Goal: Transaction & Acquisition: Purchase product/service

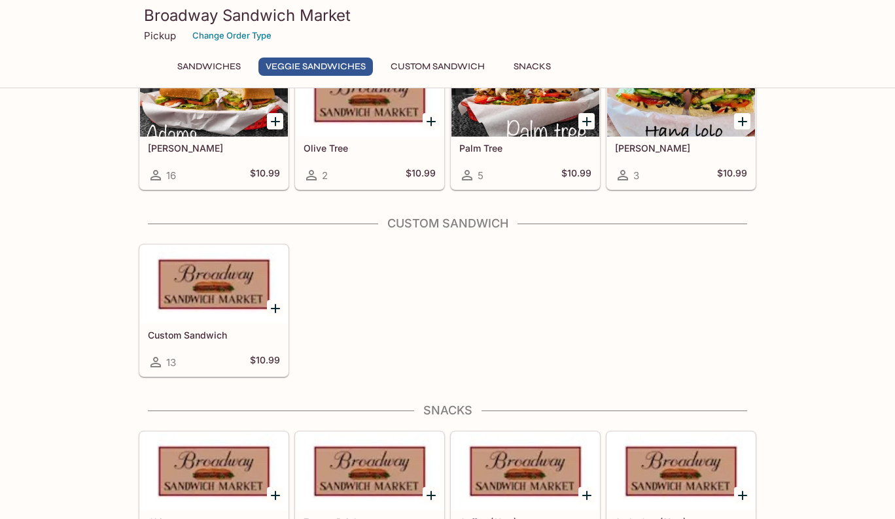
scroll to position [1177, 0]
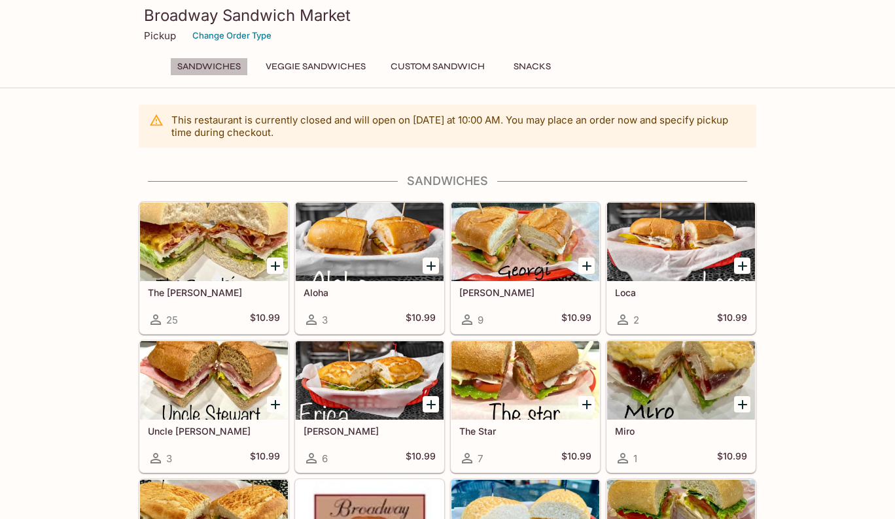
click at [225, 67] on button "Sandwiches" at bounding box center [209, 67] width 78 height 18
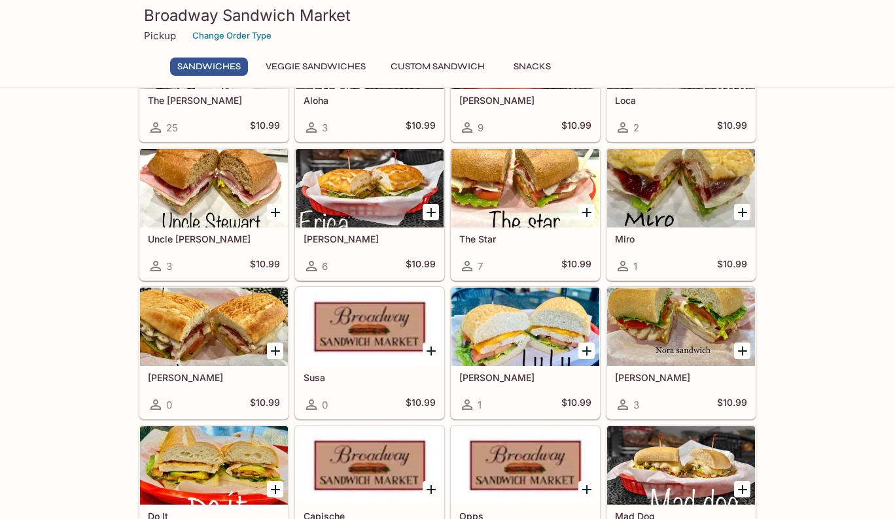
scroll to position [194, 0]
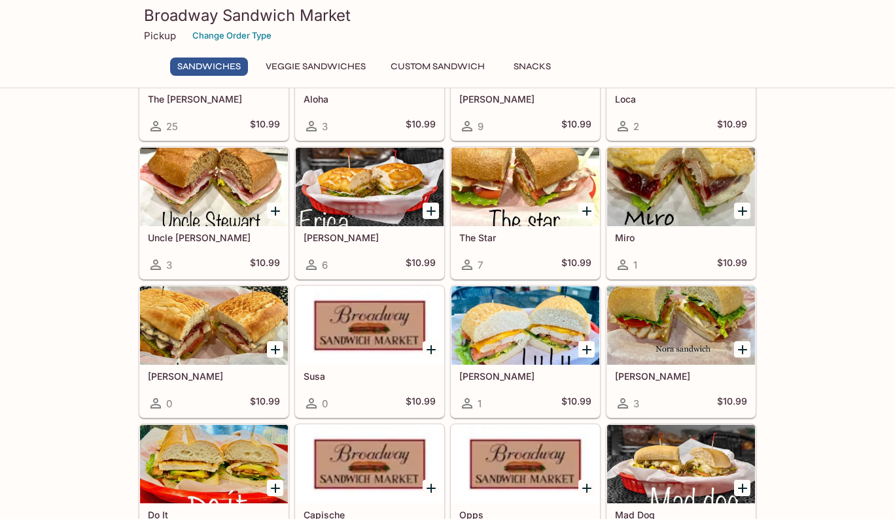
click at [587, 209] on icon "Add The Star" at bounding box center [586, 211] width 9 height 9
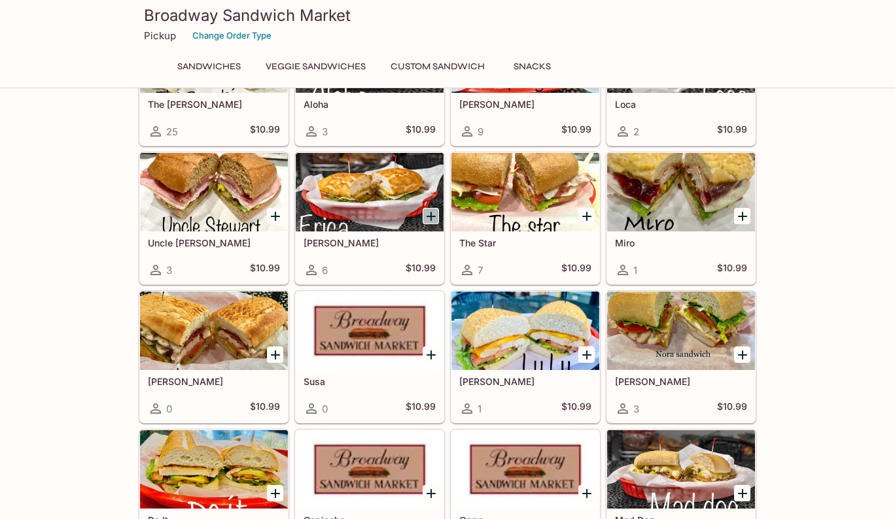
click at [425, 211] on icon "Add Erica" at bounding box center [431, 217] width 16 height 16
